Goal: Check status: Check status

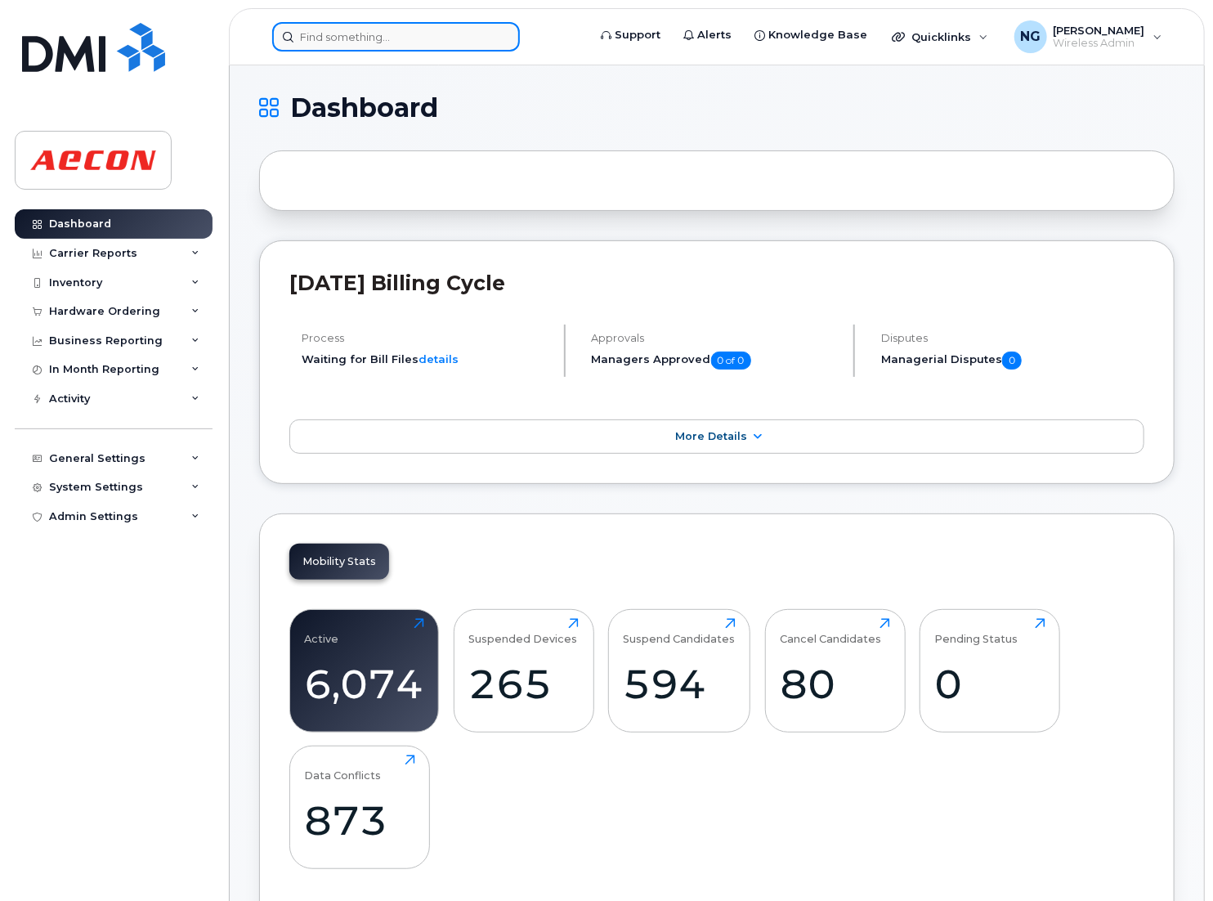
click at [369, 32] on input at bounding box center [396, 36] width 248 height 29
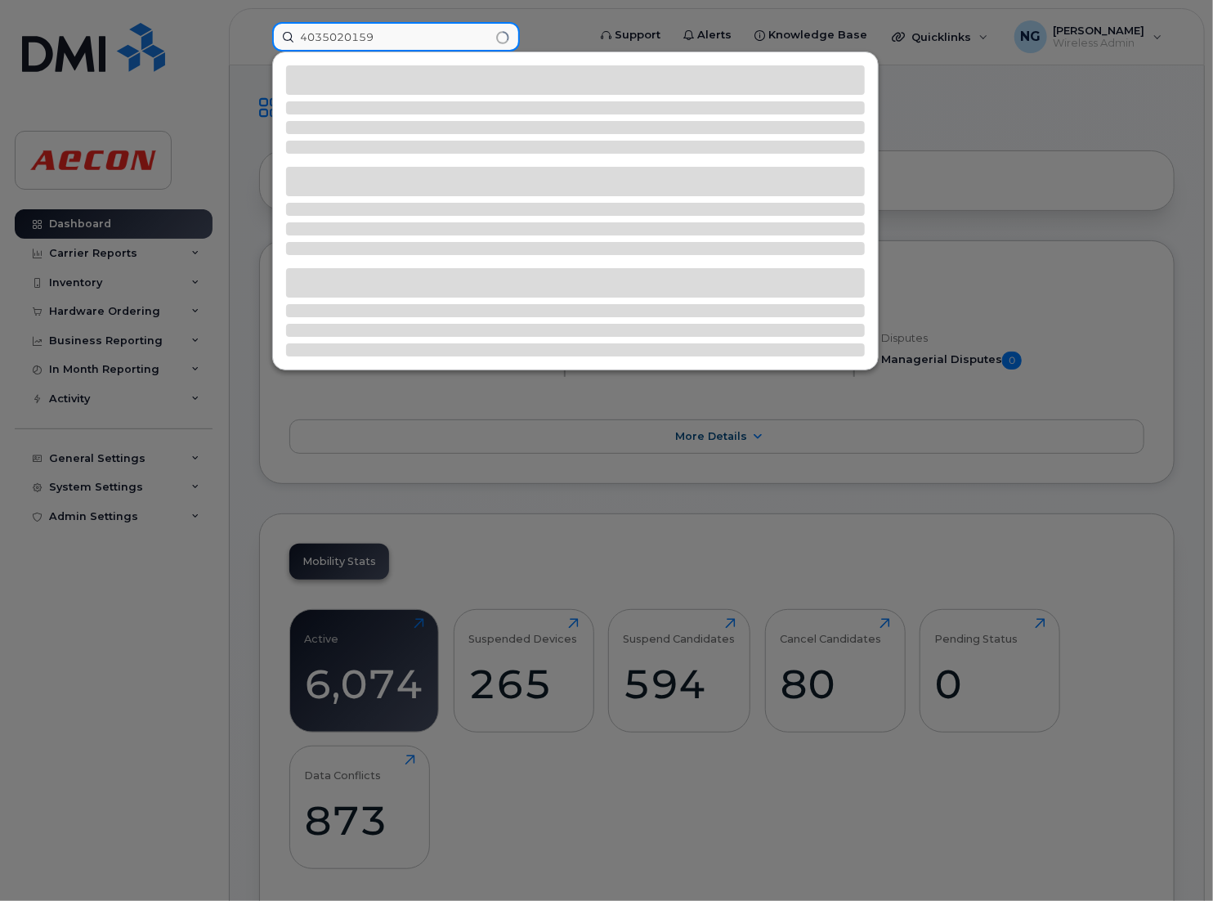
type input "4035020159"
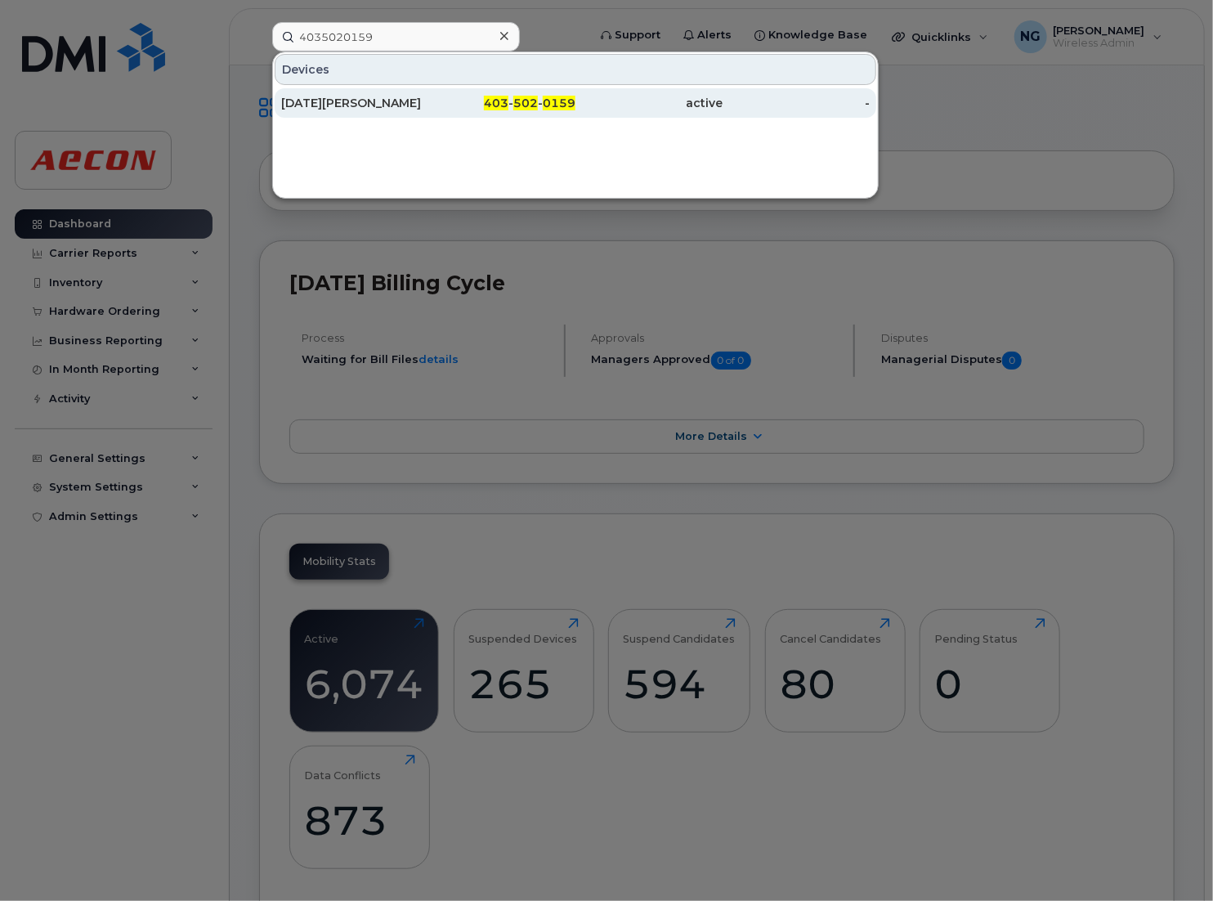
click at [511, 91] on div "403 - 502 - 0159" at bounding box center [501, 102] width 147 height 29
click at [513, 96] on div "403 - 502 - 0159" at bounding box center [501, 103] width 147 height 16
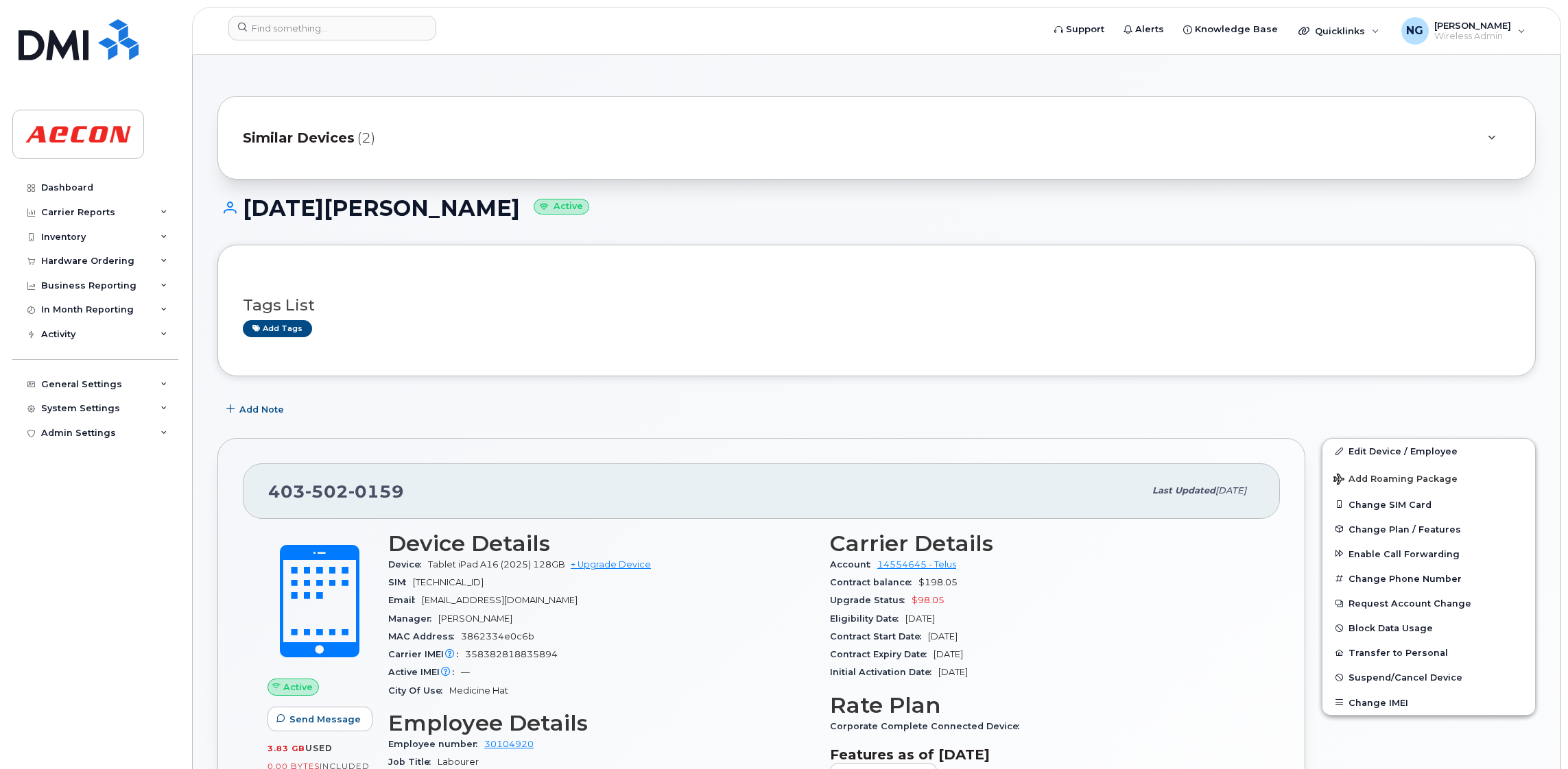
click at [316, 132] on span "Similar Devices" at bounding box center [298, 138] width 112 height 20
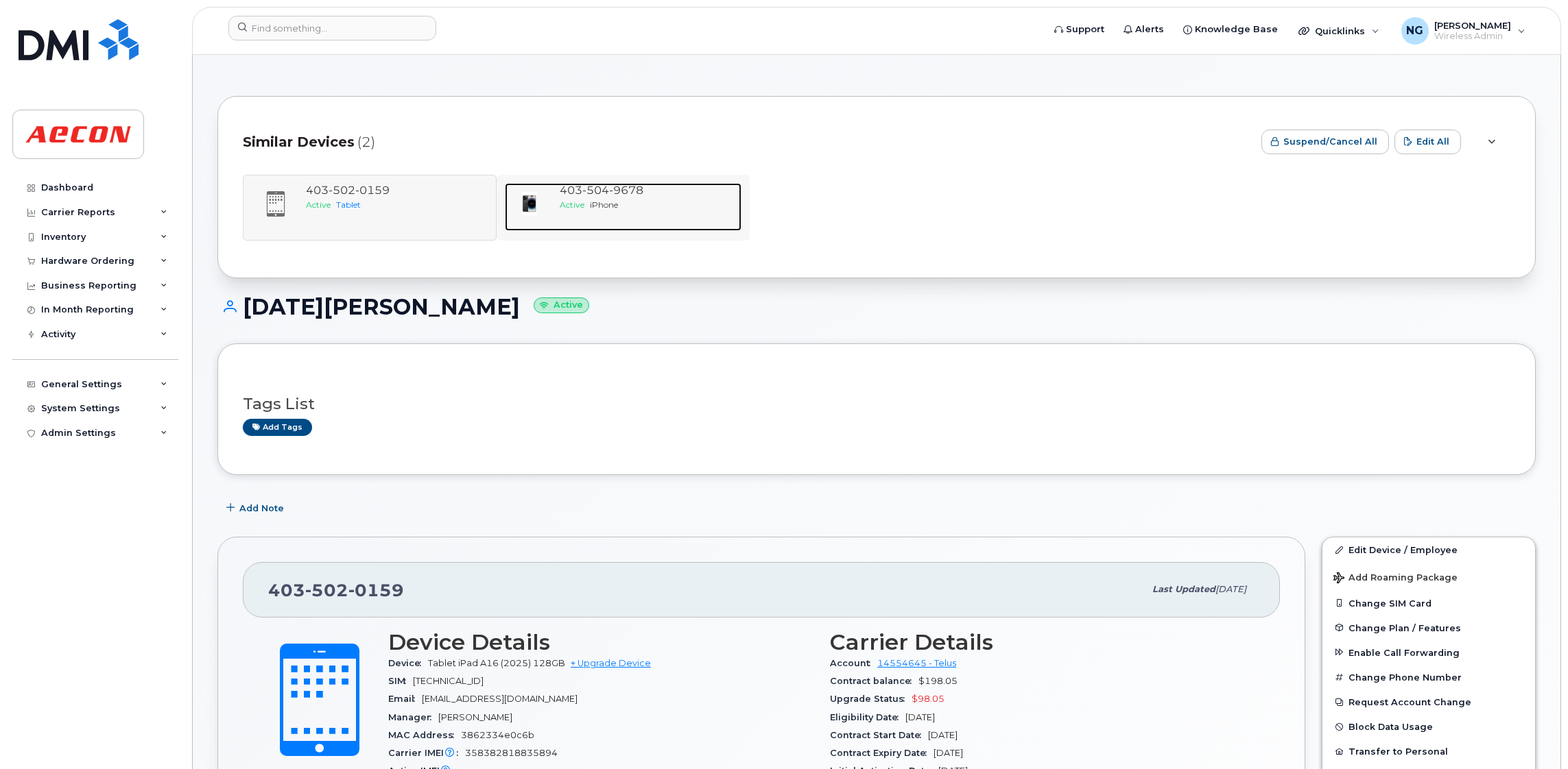
click at [607, 203] on span "iPhone" at bounding box center [604, 205] width 29 height 10
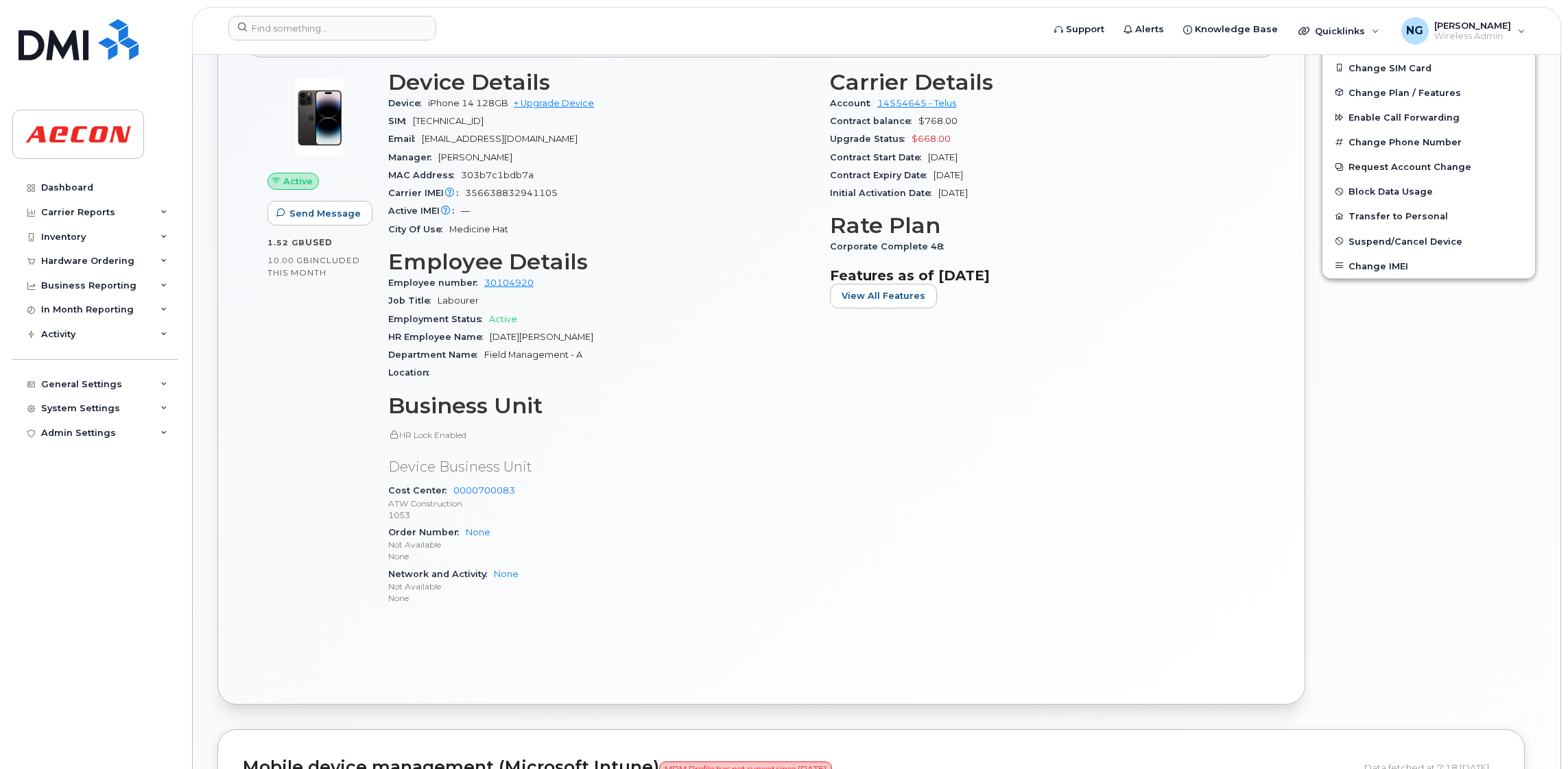
scroll to position [720, 0]
